Goal: Task Accomplishment & Management: Complete application form

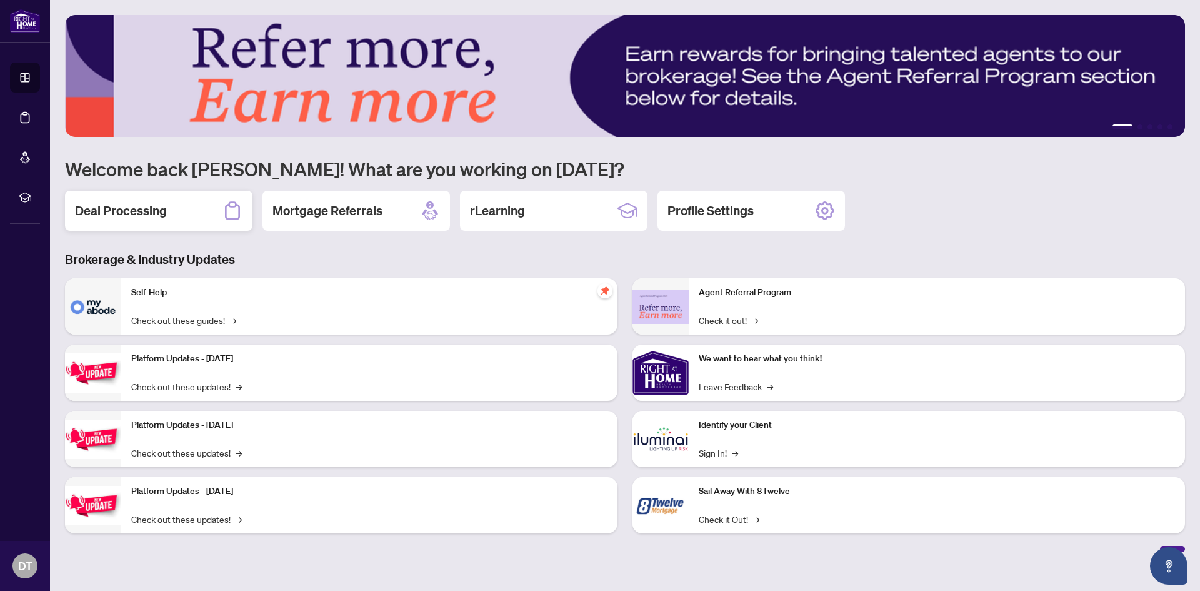
click at [163, 214] on h2 "Deal Processing" at bounding box center [121, 211] width 92 height 18
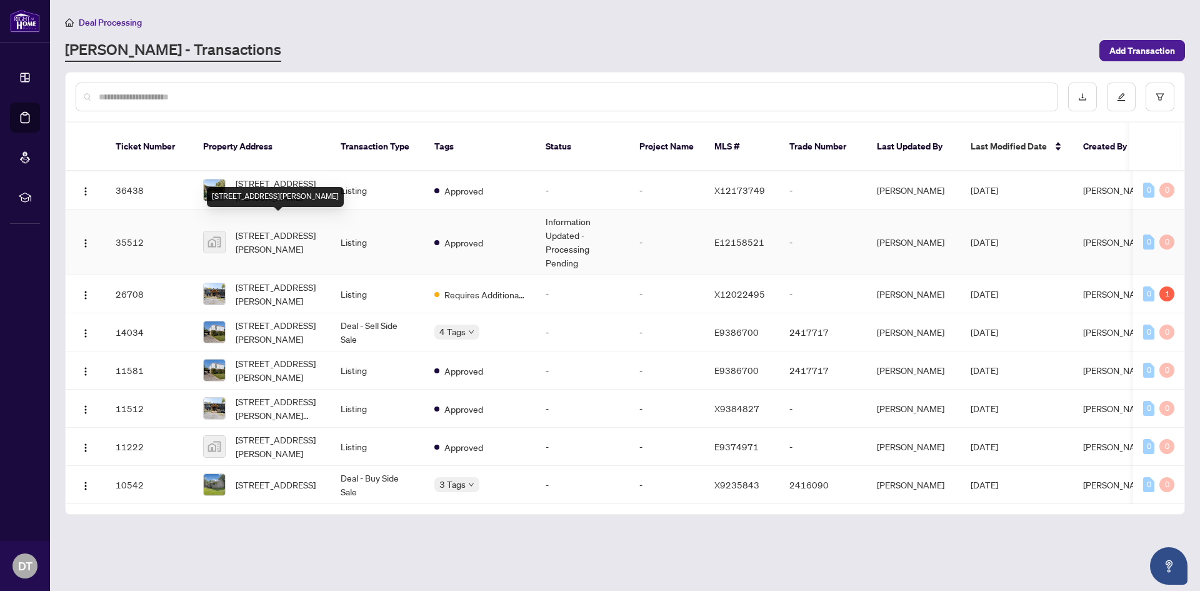
click at [287, 231] on span "[STREET_ADDRESS][PERSON_NAME]" at bounding box center [278, 242] width 85 height 28
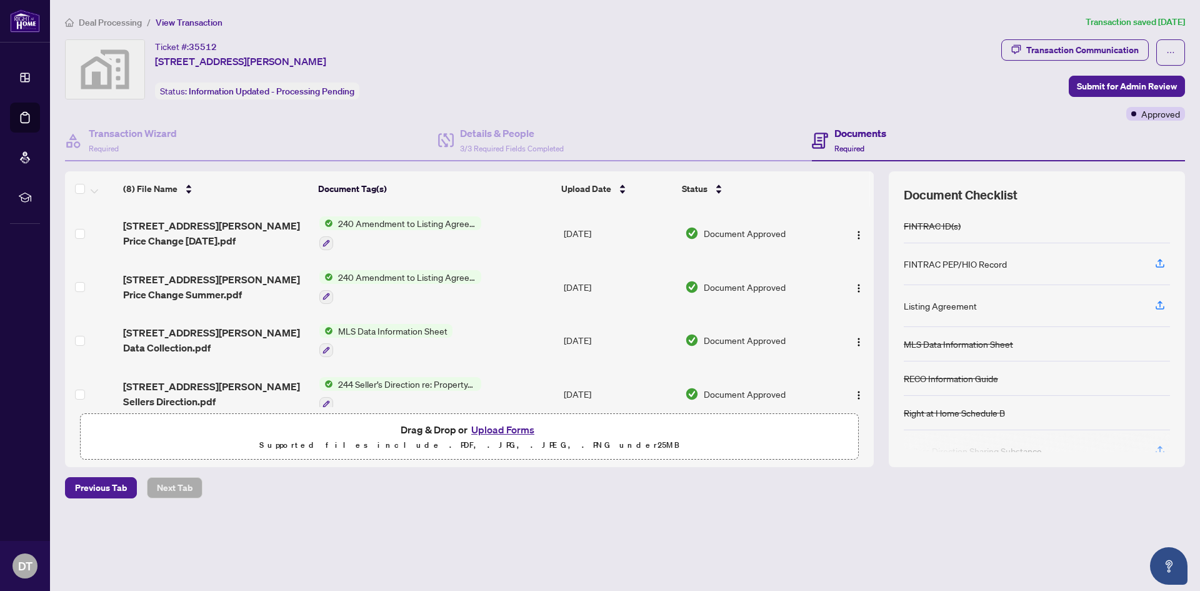
click at [512, 431] on button "Upload Forms" at bounding box center [503, 429] width 71 height 16
click at [507, 428] on button "Upload Forms" at bounding box center [503, 429] width 71 height 16
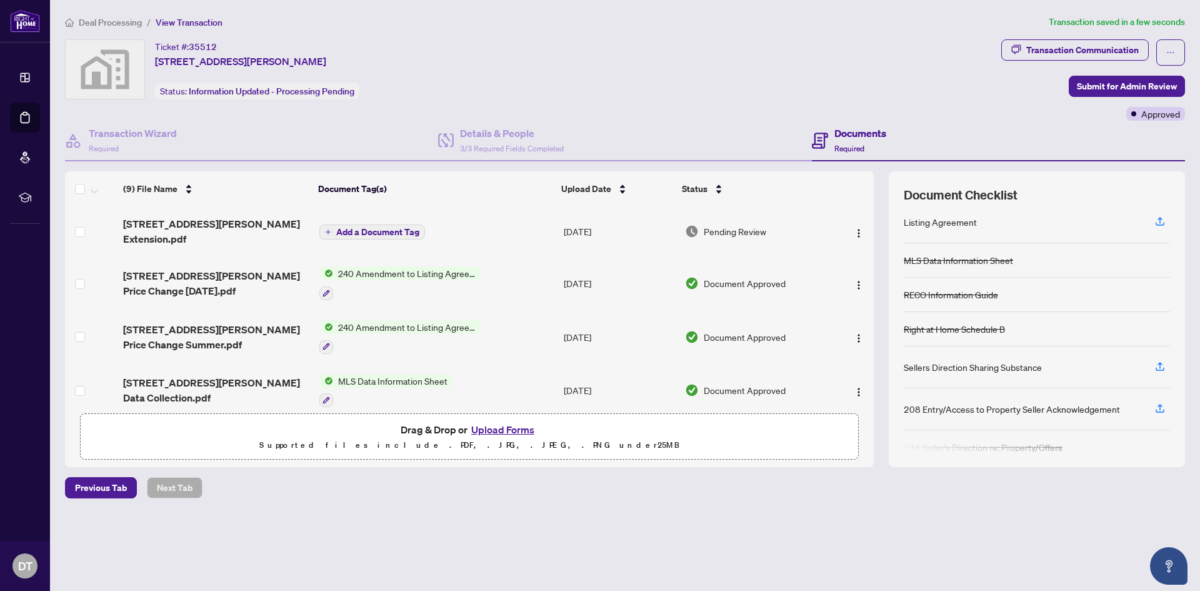
scroll to position [101, 0]
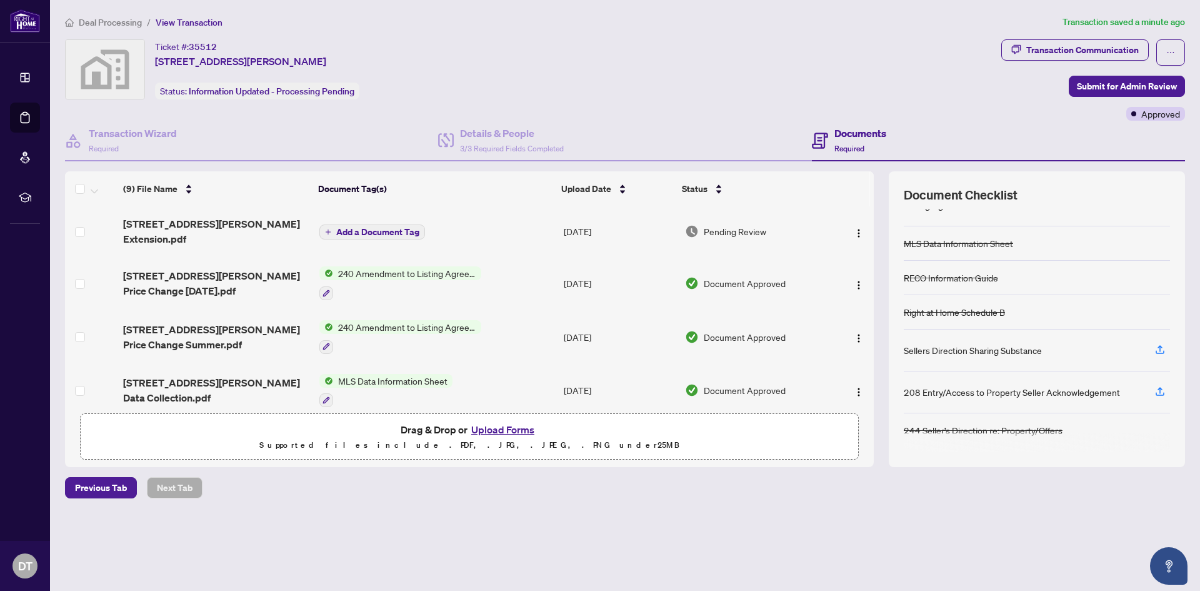
click at [378, 228] on span "Add a Document Tag" at bounding box center [377, 232] width 83 height 9
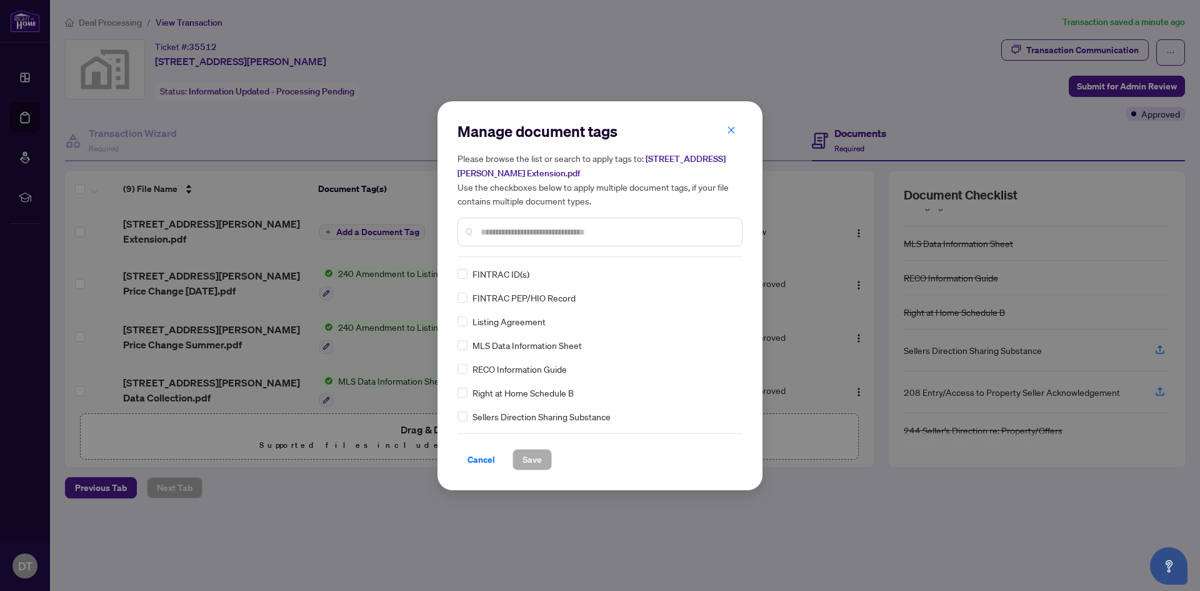
click at [486, 233] on input "text" at bounding box center [606, 232] width 251 height 14
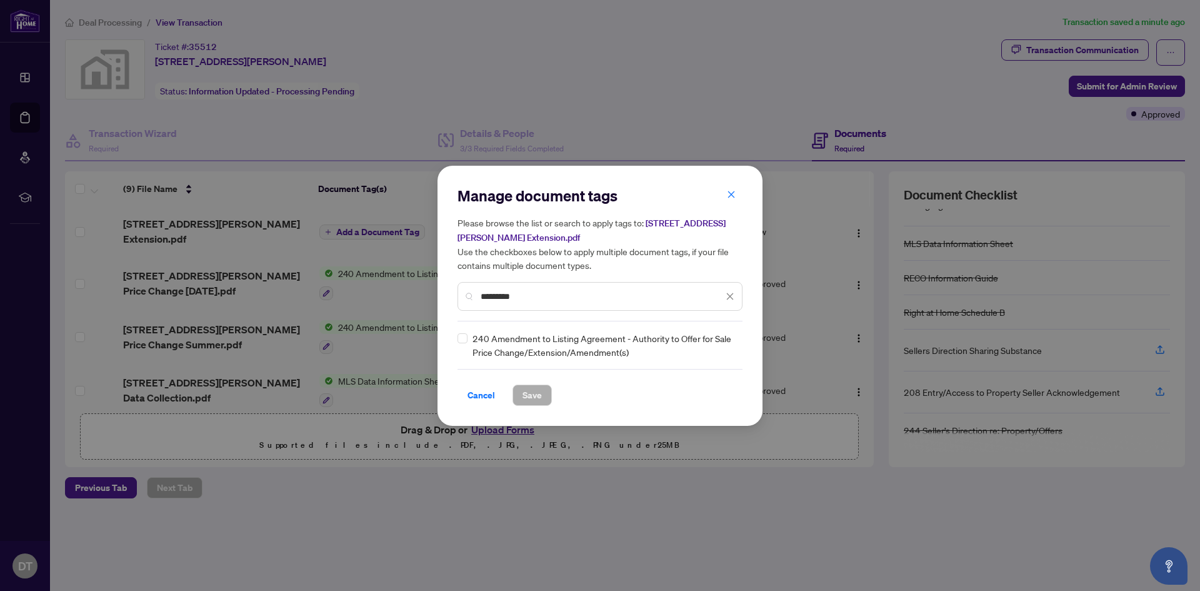
type input "*********"
click at [536, 399] on span "Save" at bounding box center [532, 395] width 19 height 20
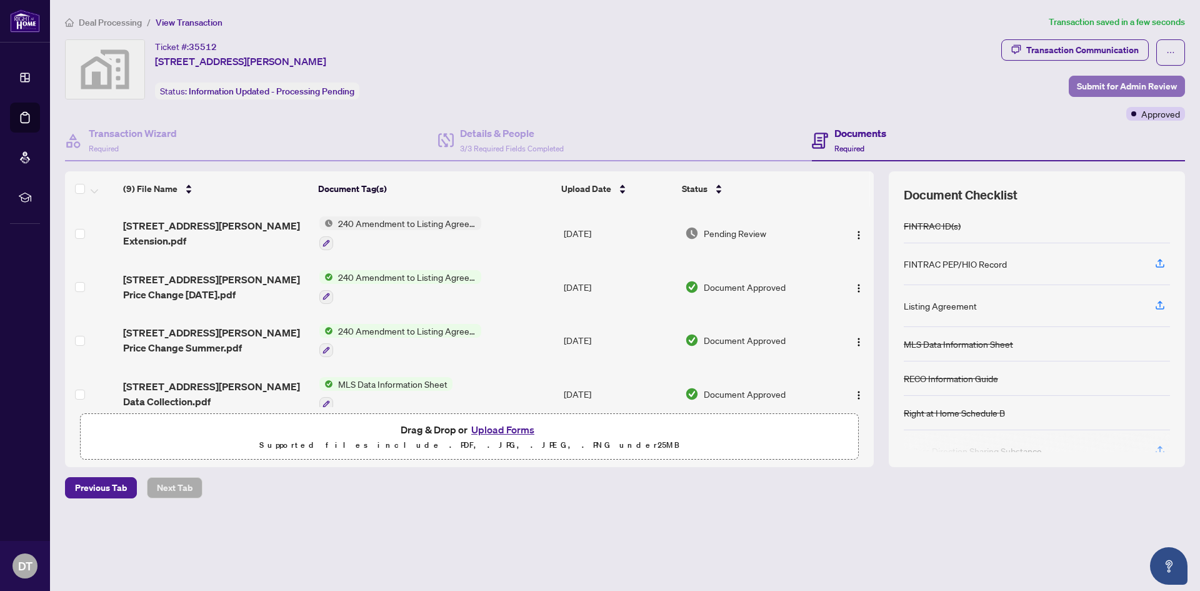
click at [1100, 86] on span "Submit for Admin Review" at bounding box center [1127, 86] width 100 height 20
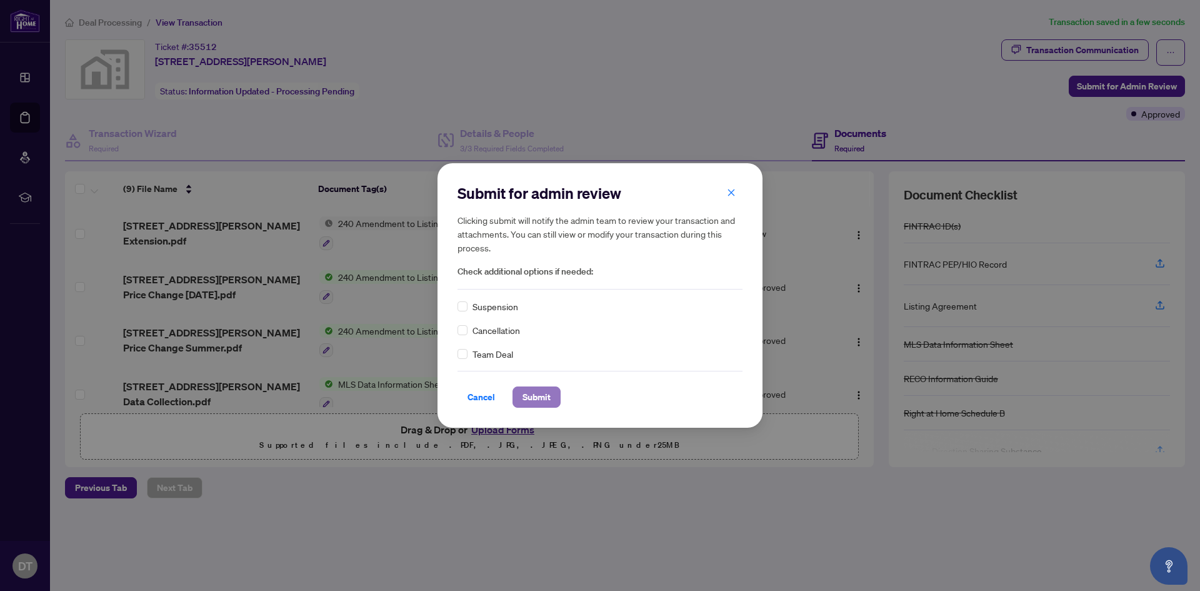
click at [538, 394] on span "Submit" at bounding box center [537, 397] width 28 height 20
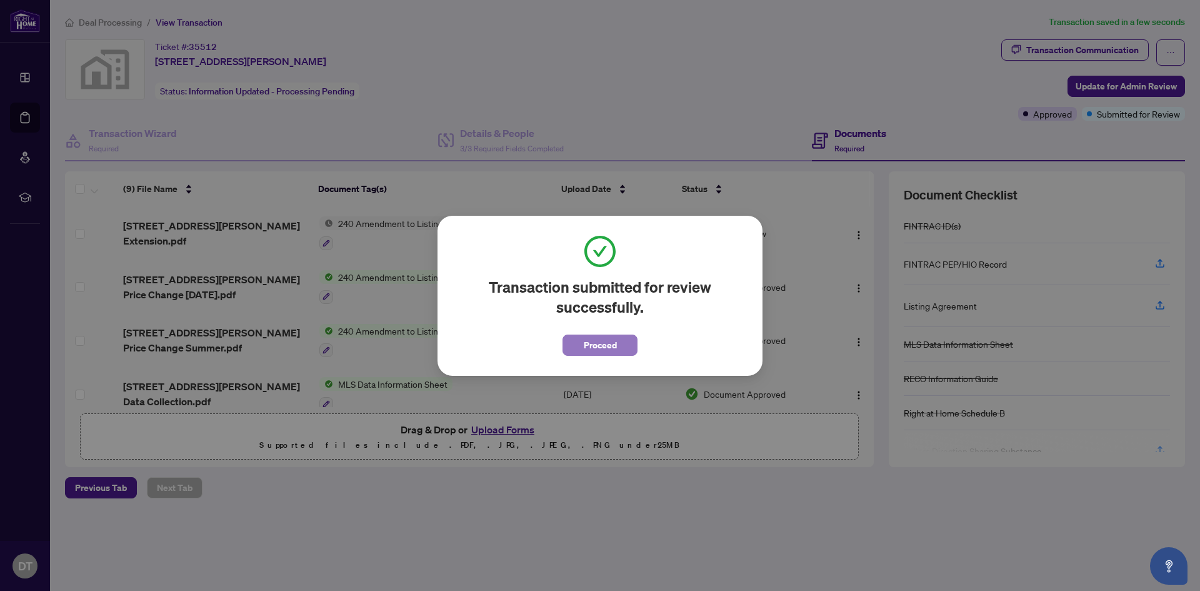
click at [623, 344] on button "Proceed" at bounding box center [600, 344] width 75 height 21
